Goal: Task Accomplishment & Management: Complete application form

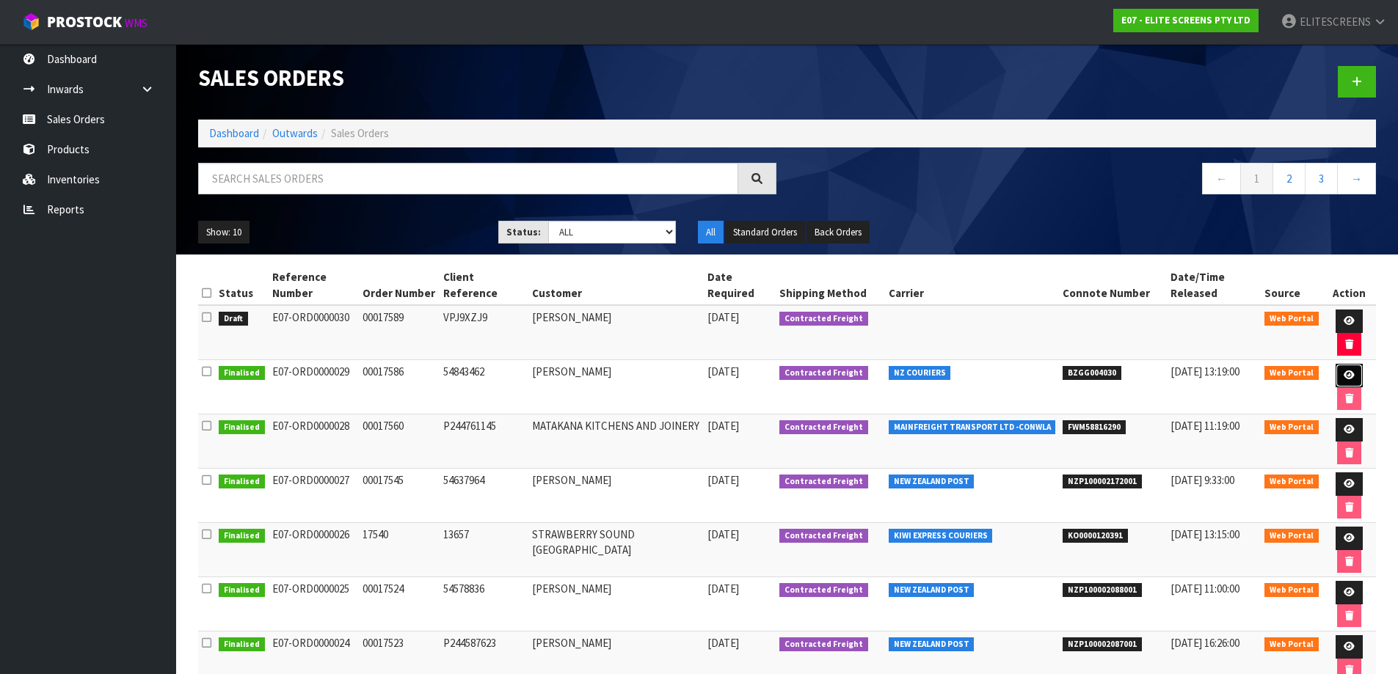
click at [1342, 370] on link at bounding box center [1349, 375] width 27 height 23
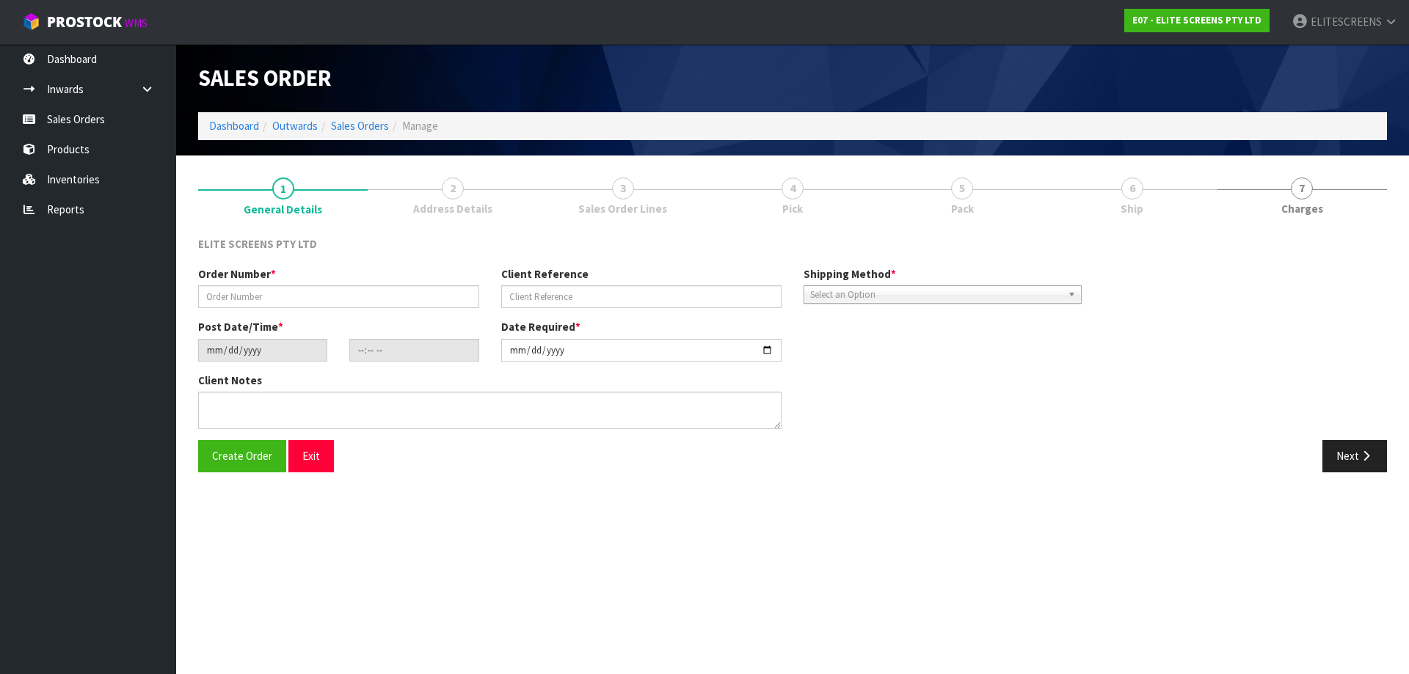
type input "00017586"
type input "54843462"
type input "[DATE]"
type input "17:44:00.000"
type input "[DATE]"
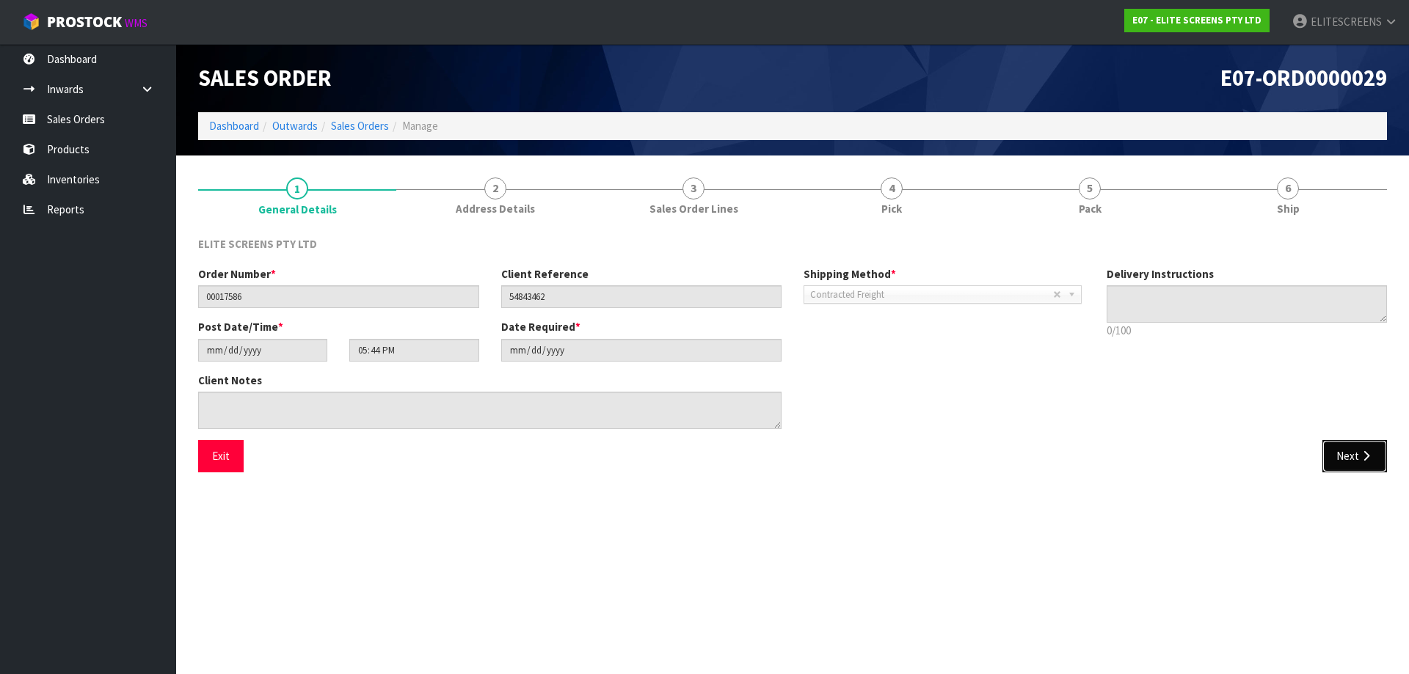
click at [1354, 448] on button "Next" at bounding box center [1355, 456] width 65 height 32
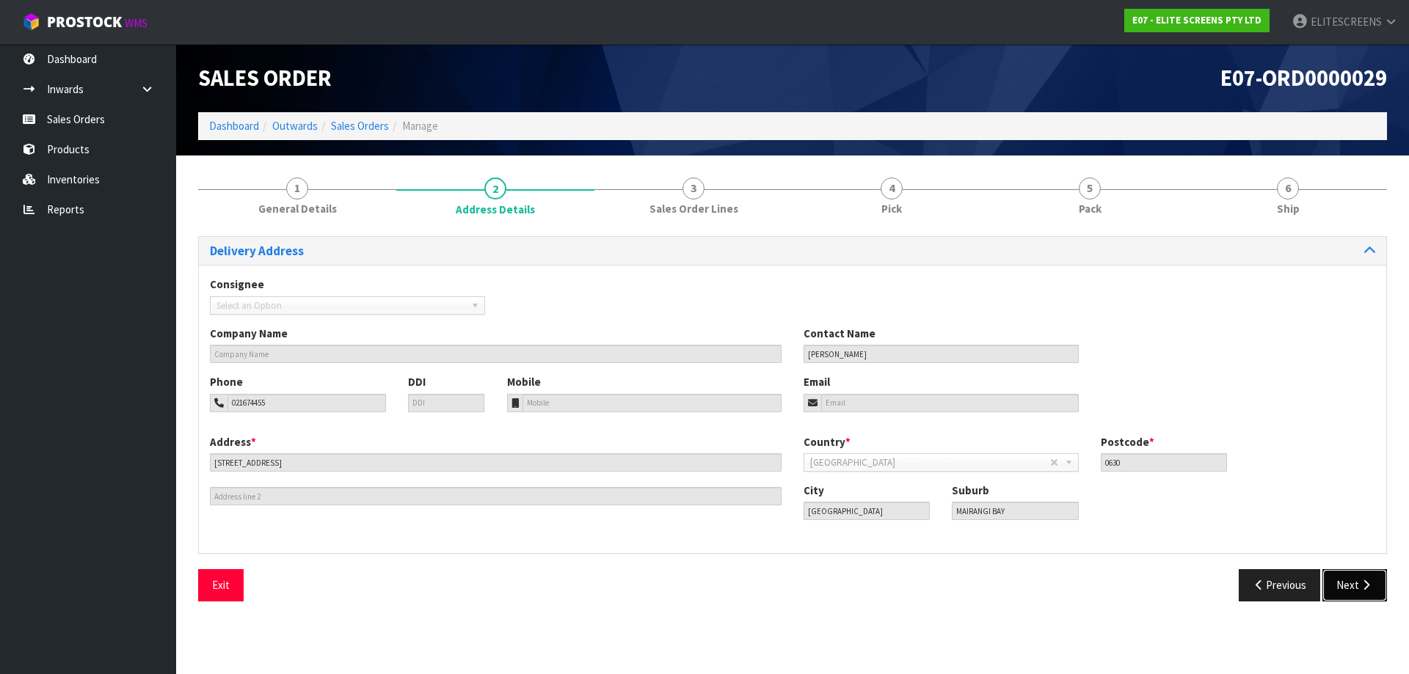
click at [1343, 591] on button "Next" at bounding box center [1355, 586] width 65 height 32
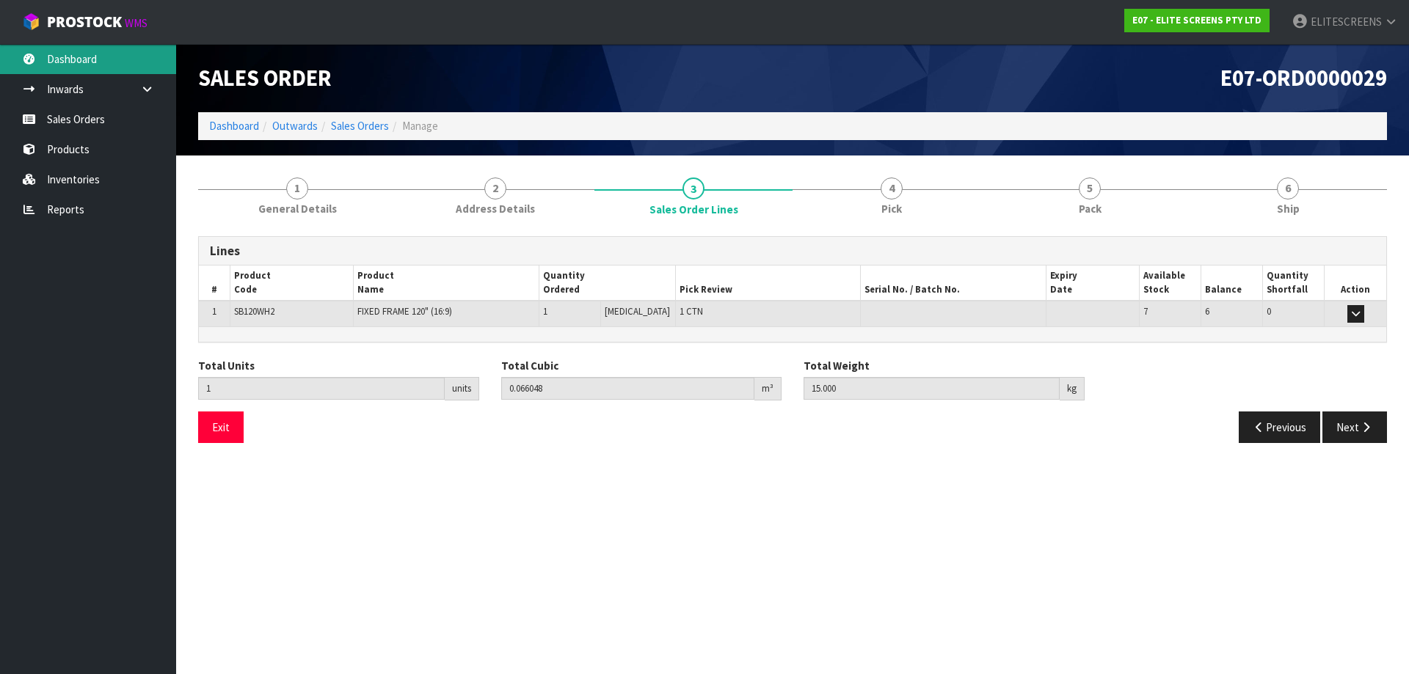
click at [77, 64] on link "Dashboard" at bounding box center [88, 59] width 176 height 30
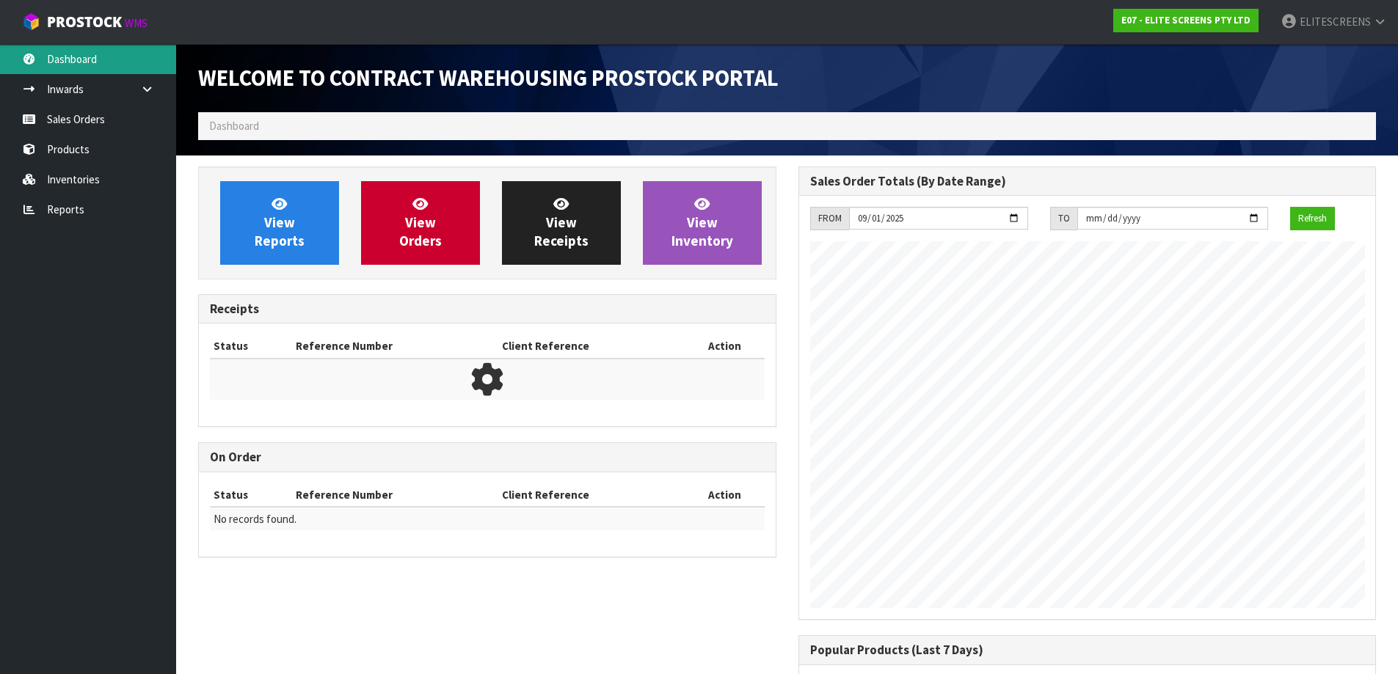
scroll to position [647, 600]
